Goal: Find specific page/section: Find specific page/section

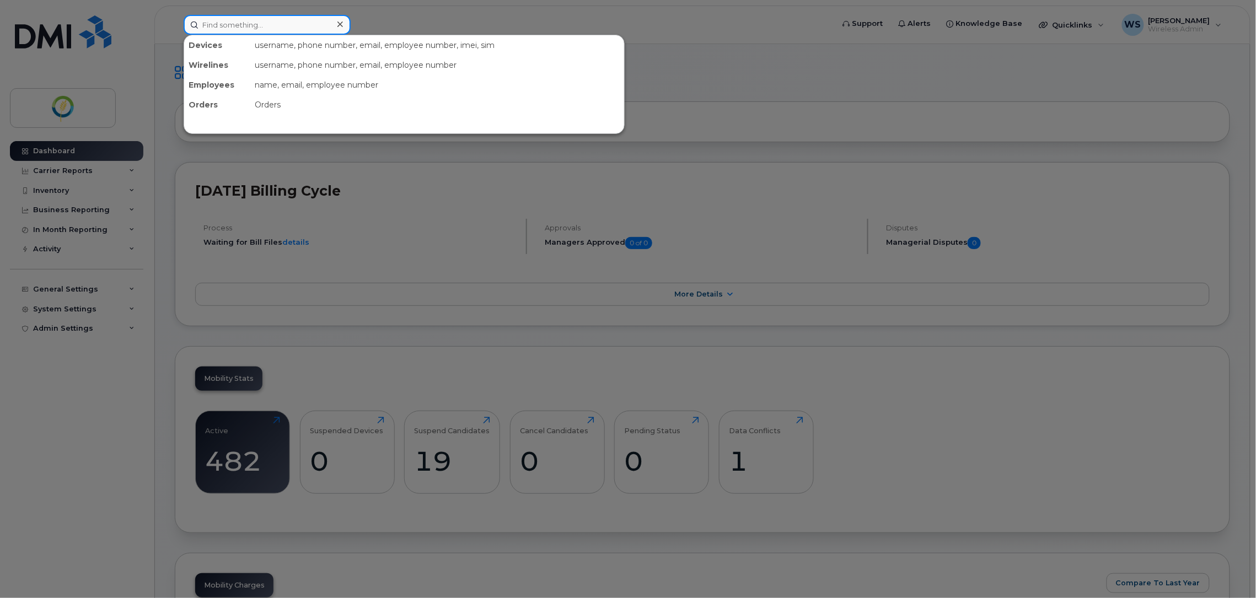
click at [266, 24] on input at bounding box center [267, 25] width 167 height 20
type input "Ray"
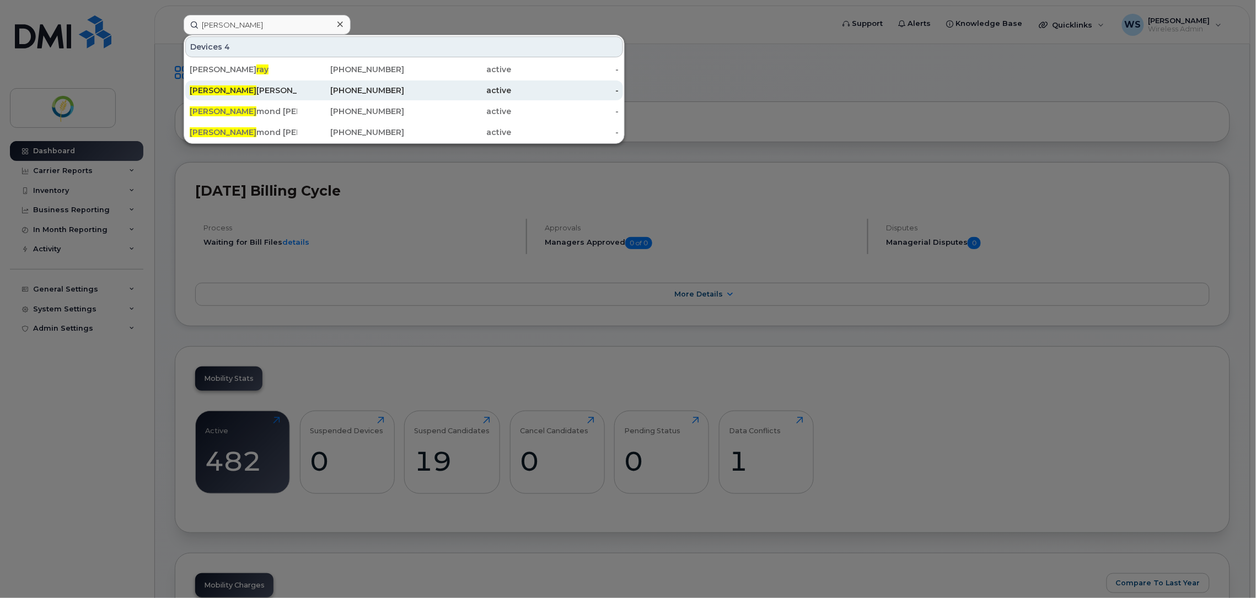
click at [282, 97] on div "Ray Tetrault" at bounding box center [243, 90] width 107 height 20
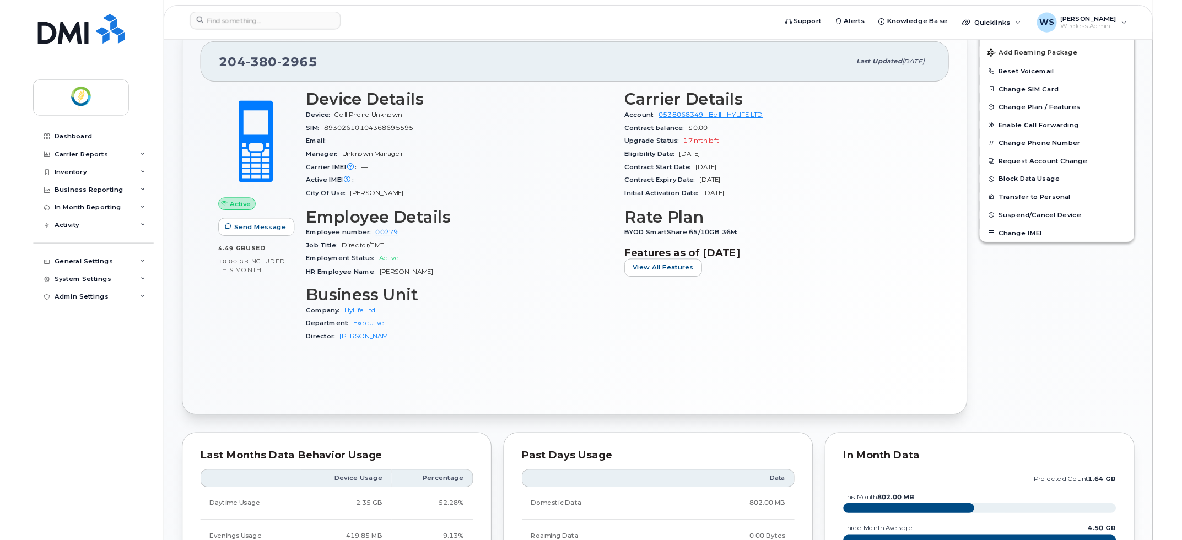
scroll to position [276, 0]
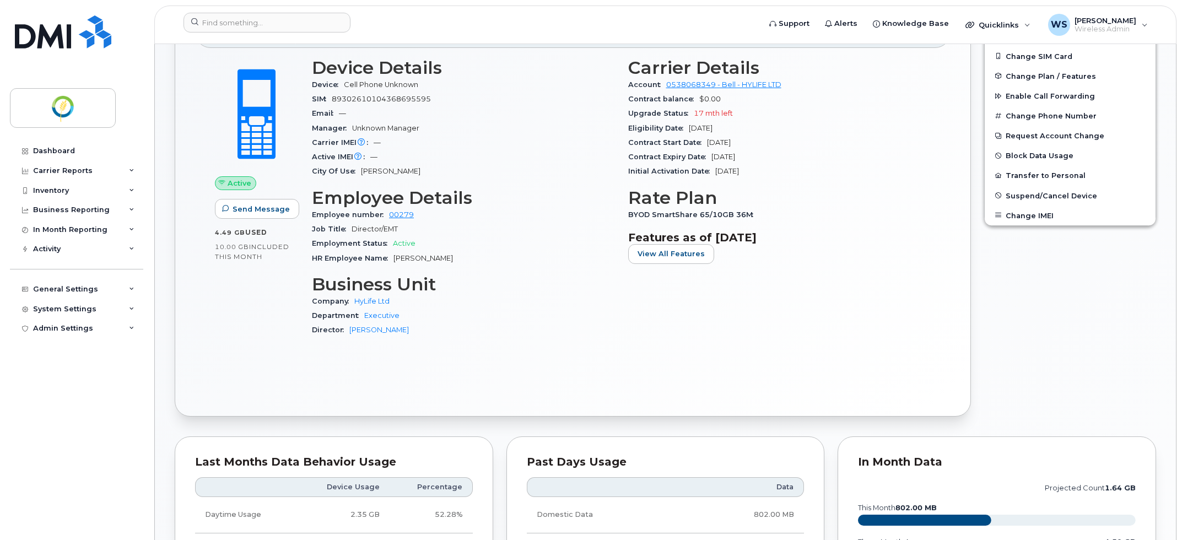
drag, startPoint x: 1181, startPoint y: 539, endPoint x: 1182, endPoint y: 552, distance: 13.3
